Goal: Find specific page/section: Find specific page/section

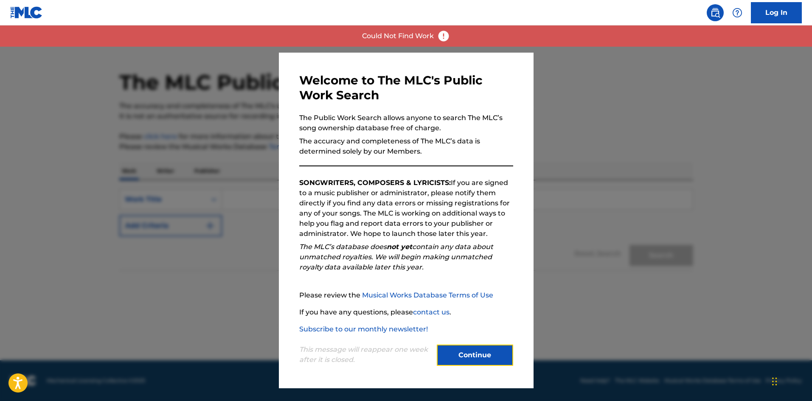
click at [500, 350] on button "Continue" at bounding box center [475, 355] width 76 height 21
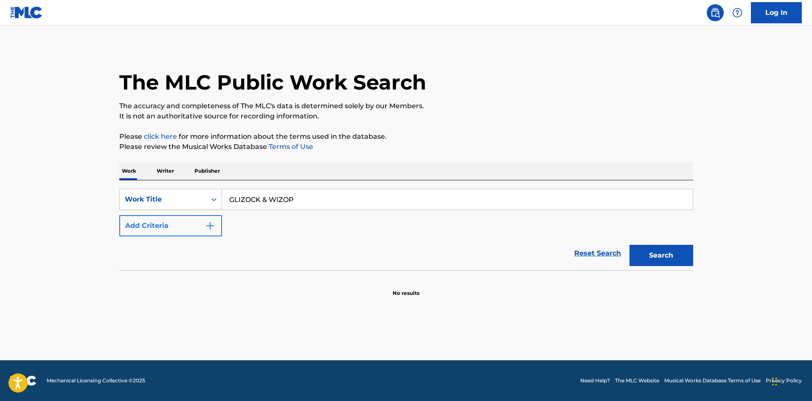
type input "GLIZOCK & WIZOP"
click at [213, 217] on button "Add Criteria" at bounding box center [170, 225] width 103 height 21
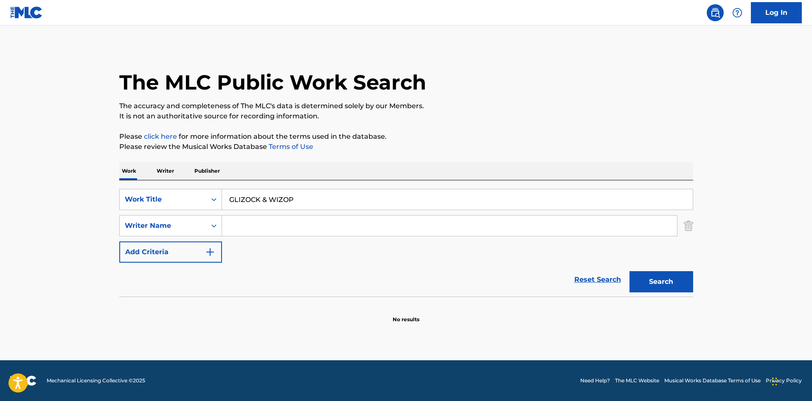
click at [286, 222] on input "Search Form" at bounding box center [449, 226] width 455 height 20
paste input "CATHEY"
type input "CATHEY"
click at [666, 286] on button "Search" at bounding box center [661, 281] width 64 height 21
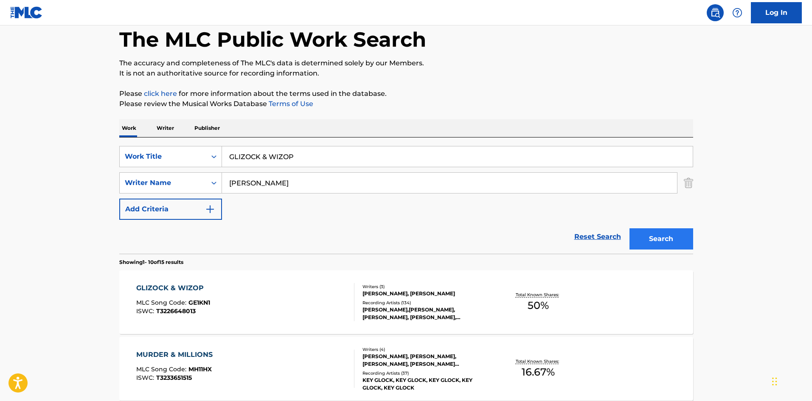
scroll to position [85, 0]
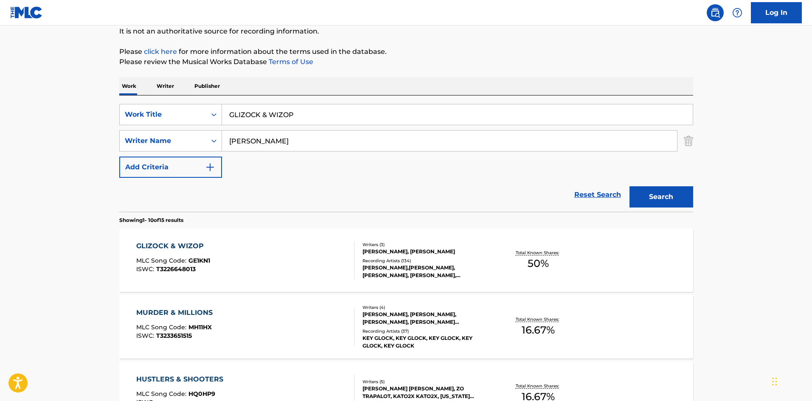
click at [183, 243] on div "GLIZOCK & WIZOP" at bounding box center [173, 246] width 74 height 10
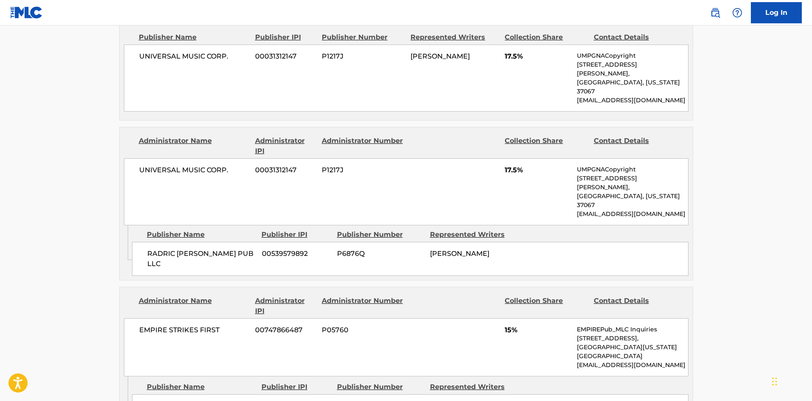
scroll to position [467, 0]
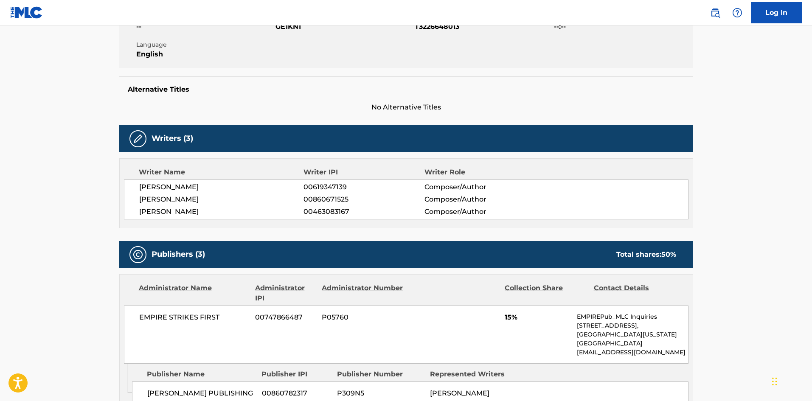
scroll to position [255, 0]
